Goal: Information Seeking & Learning: Check status

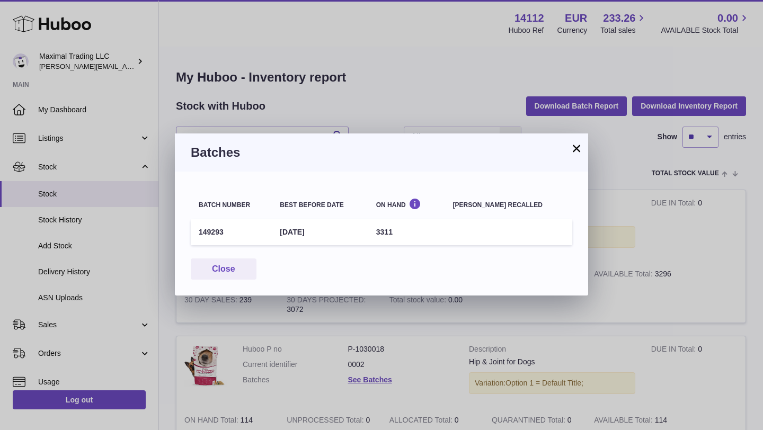
click at [572, 148] on button "×" at bounding box center [576, 148] width 13 height 13
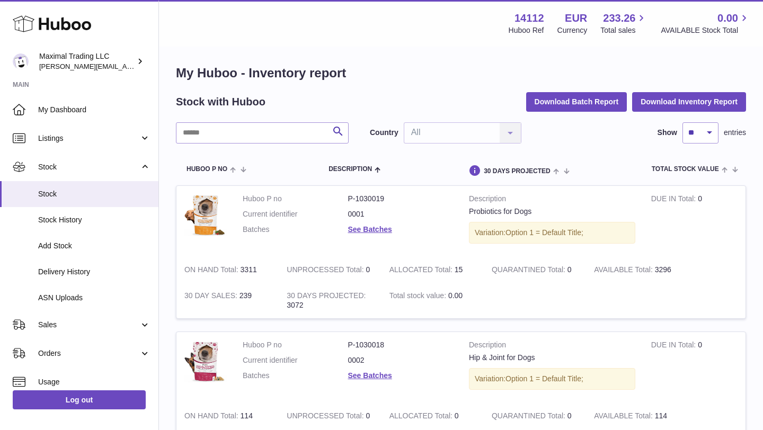
scroll to position [7, 0]
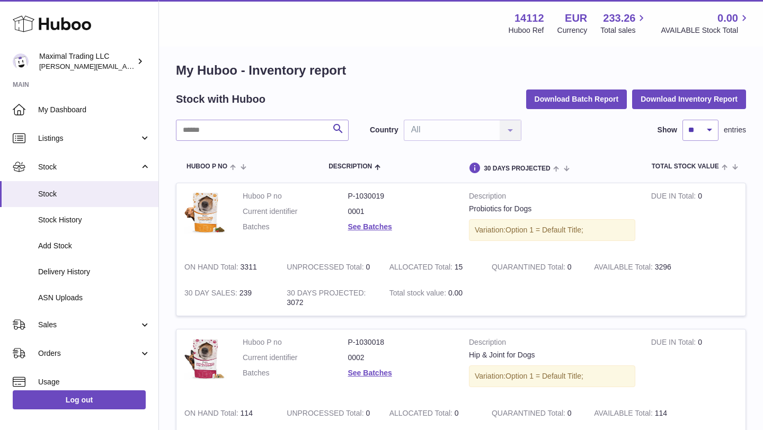
drag, startPoint x: 241, startPoint y: 268, endPoint x: 260, endPoint y: 267, distance: 18.6
click at [260, 267] on td "ON HAND Total 3311" at bounding box center [228, 267] width 102 height 26
copy td "3311"
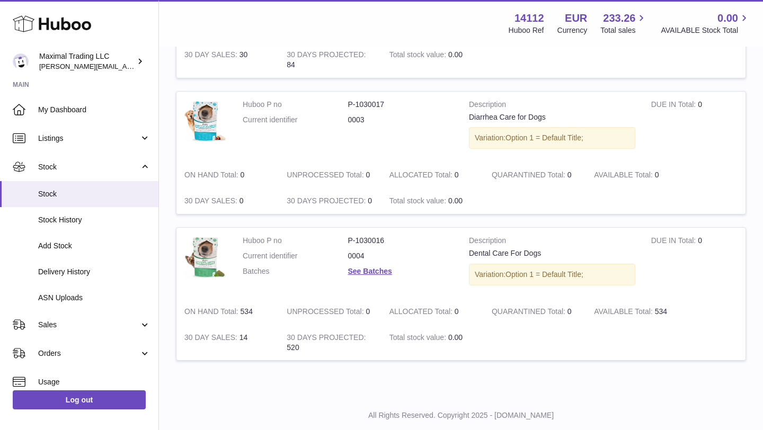
scroll to position [392, 0]
